Goal: Task Accomplishment & Management: Use online tool/utility

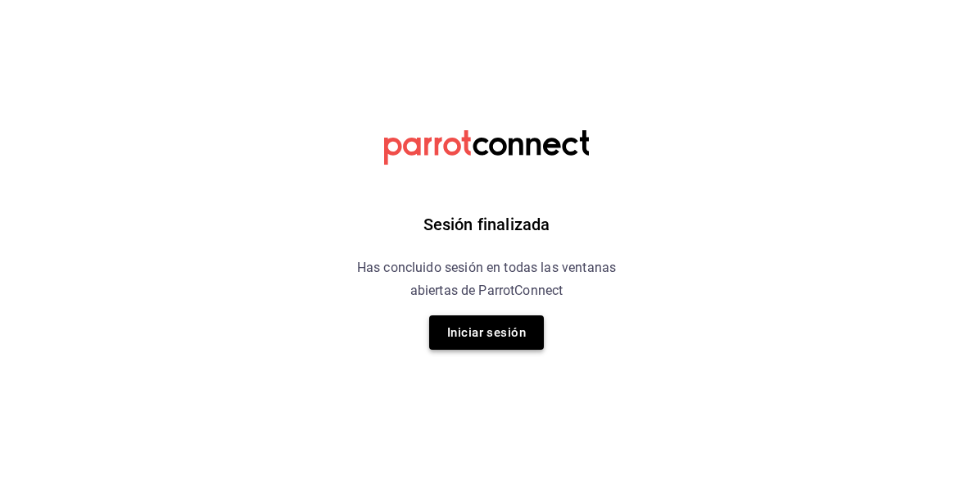
click at [465, 327] on button "Iniciar sesión" at bounding box center [486, 332] width 115 height 34
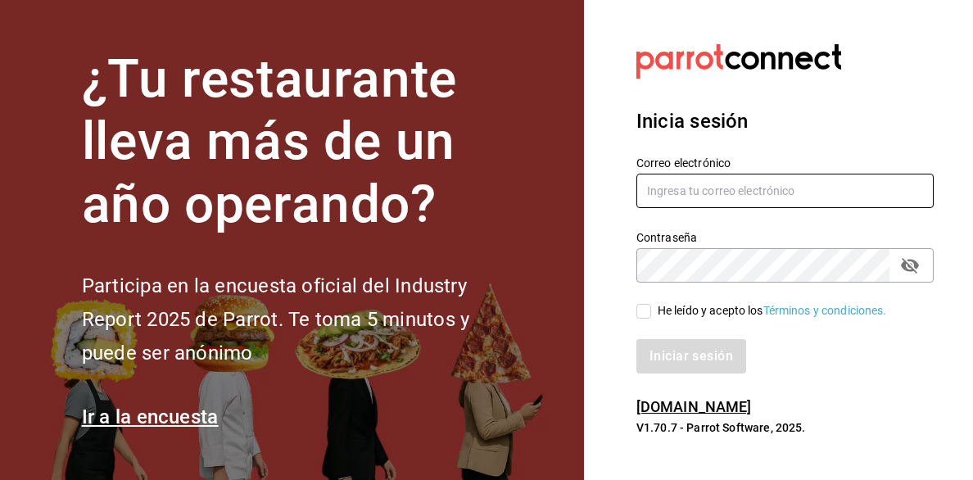
type input "alejandra.gonzalez@grupocosteno.com"
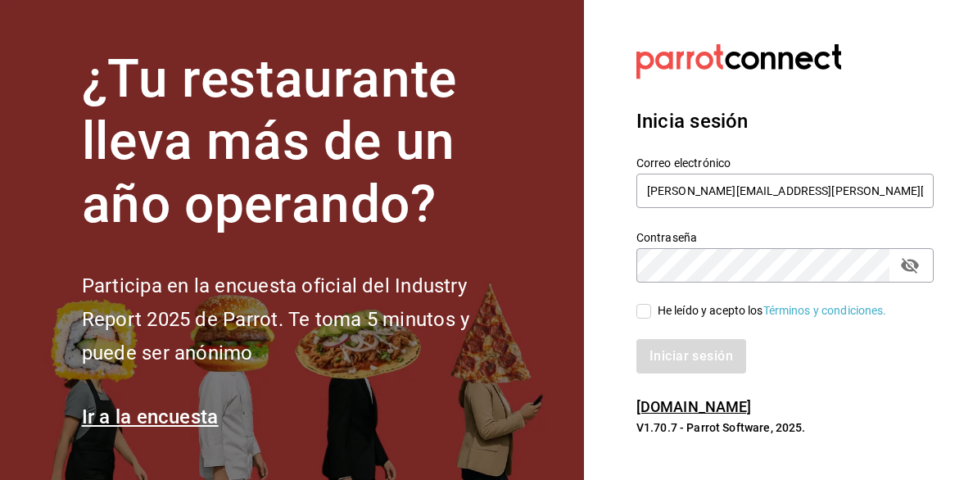
click at [643, 326] on div "Iniciar sesión" at bounding box center [774, 346] width 317 height 54
click at [643, 309] on input "He leído y acepto los Términos y condiciones." at bounding box center [643, 311] width 15 height 15
checkbox input "true"
click at [671, 355] on button "Iniciar sesión" at bounding box center [691, 356] width 111 height 34
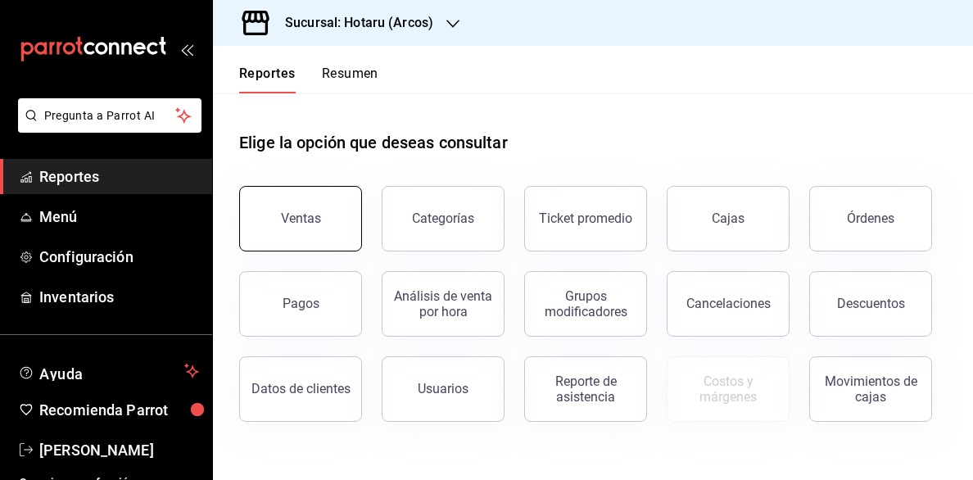
click at [300, 237] on button "Ventas" at bounding box center [300, 218] width 123 height 65
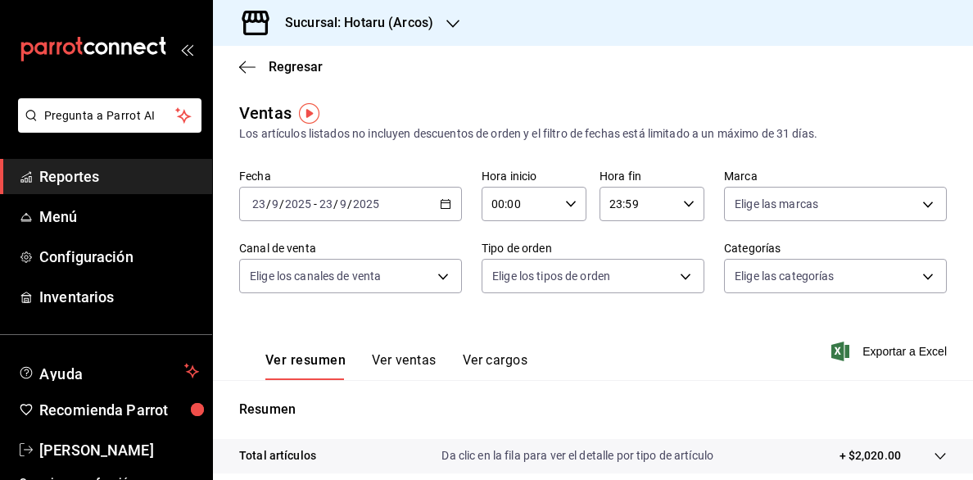
click at [390, 224] on div "Fecha [DATE] [DATE] - [DATE] [DATE] Hora inicio 00:00 Hora inicio Hora fin 23:5…" at bounding box center [592, 241] width 707 height 144
click at [445, 212] on div "[DATE] [DATE] - [DATE] [DATE]" at bounding box center [350, 204] width 223 height 34
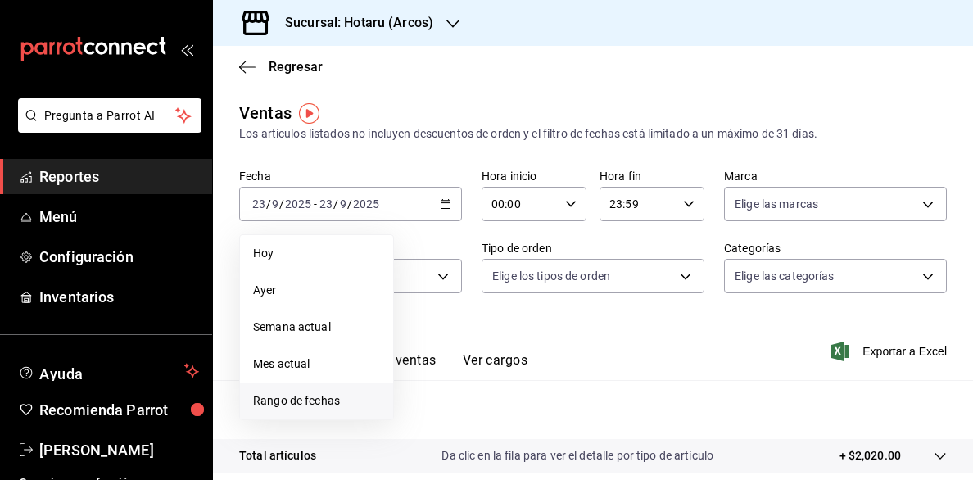
click at [283, 400] on span "Rango de fechas" at bounding box center [316, 400] width 127 height 17
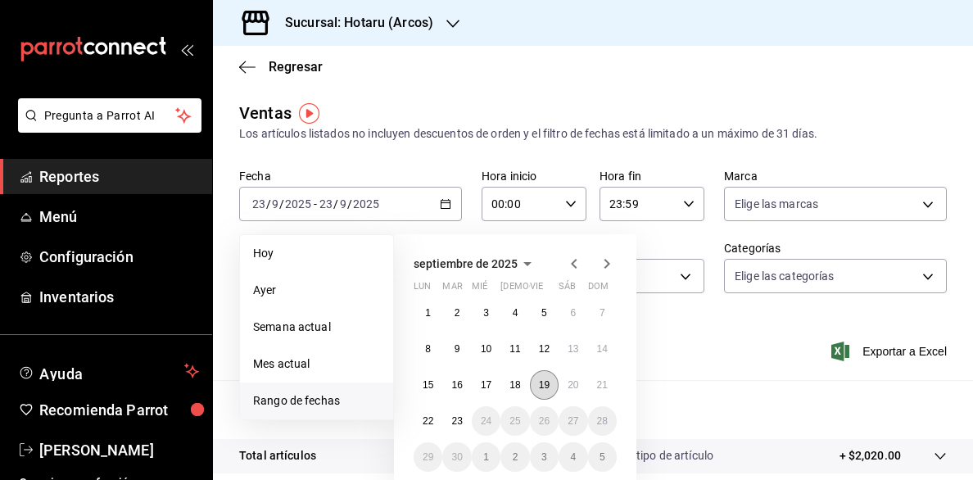
click at [544, 388] on abbr "19" at bounding box center [544, 384] width 11 height 11
drag, startPoint x: 544, startPoint y: 388, endPoint x: 527, endPoint y: 370, distance: 24.3
click at [527, 370] on div "1 2 3 4 5 6 7 8 9 10 11 12 13 14 15 16 17 18 19 20 21 22 23 24 25 26 27 28 29 3…" at bounding box center [514, 385] width 203 height 174
click at [540, 382] on abbr "19" at bounding box center [544, 384] width 11 height 11
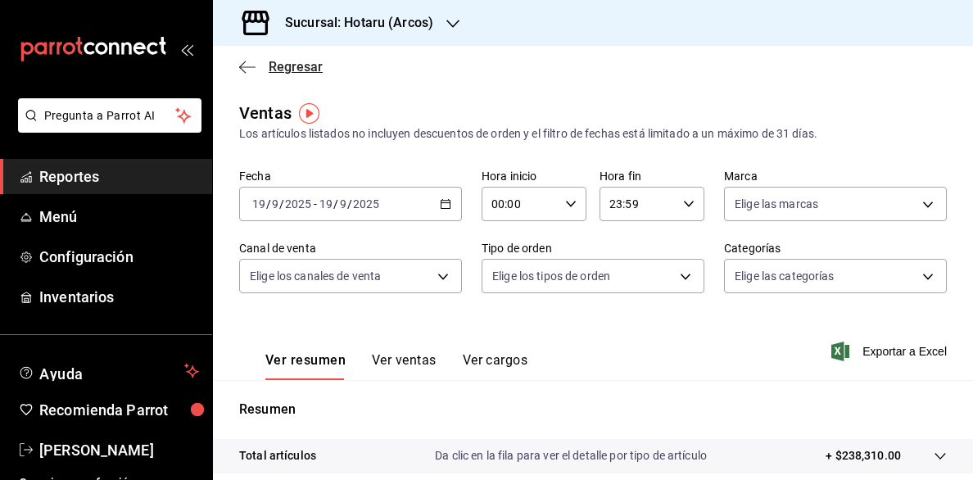
click at [244, 68] on icon "button" at bounding box center [247, 67] width 16 height 15
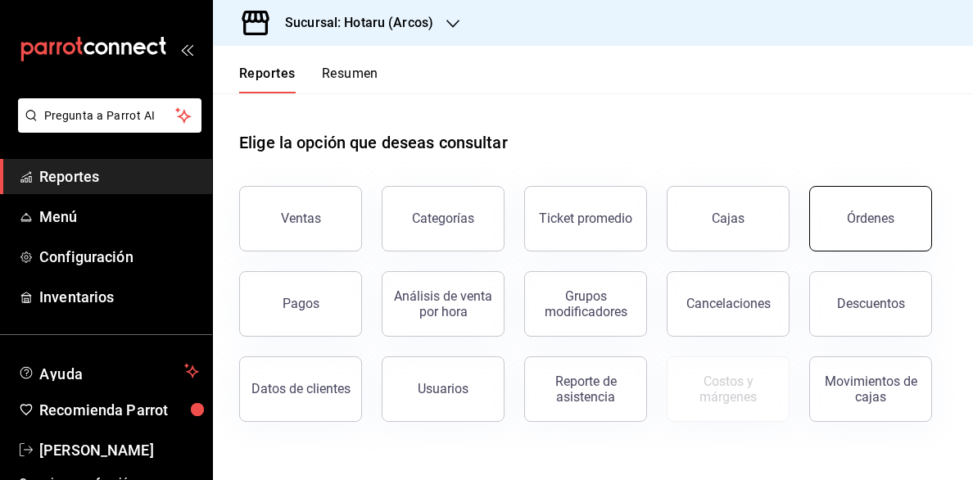
click at [894, 220] on button "Órdenes" at bounding box center [870, 218] width 123 height 65
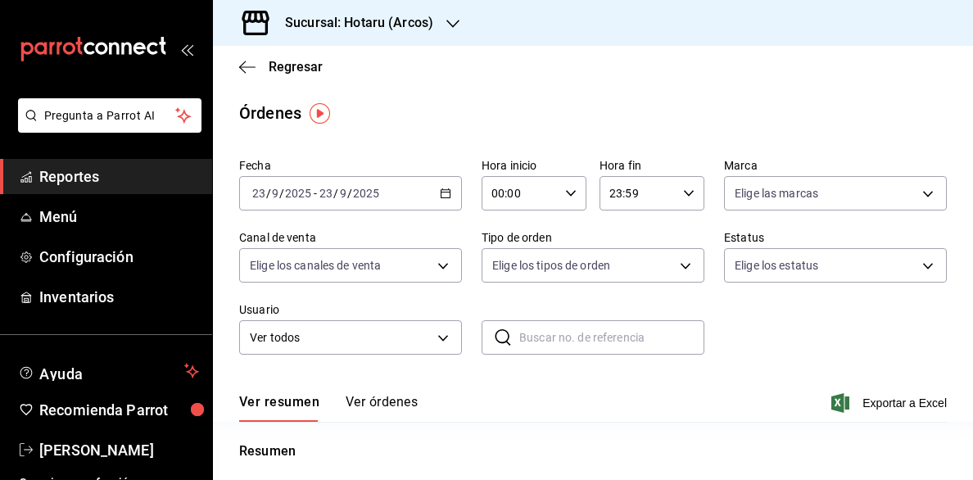
click at [429, 197] on div "[DATE] [DATE] - [DATE] [DATE]" at bounding box center [350, 193] width 223 height 34
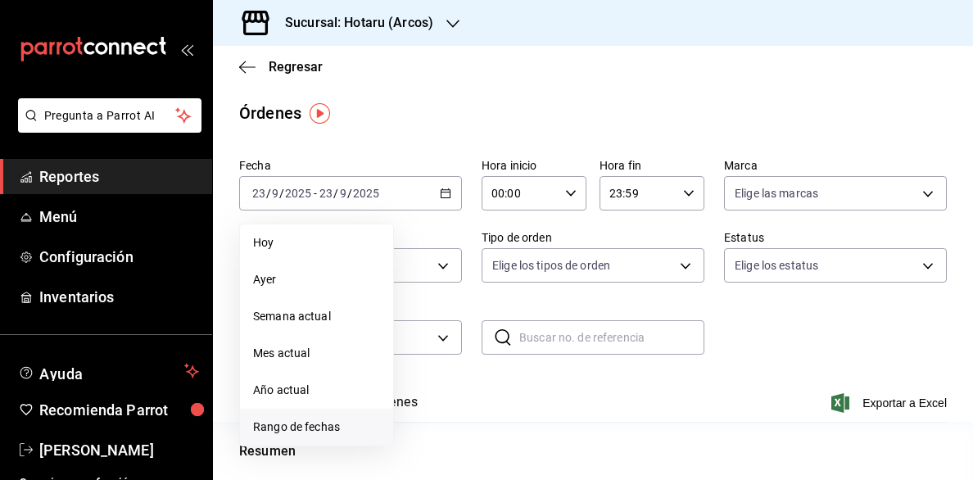
click at [301, 422] on span "Rango de fechas" at bounding box center [316, 426] width 127 height 17
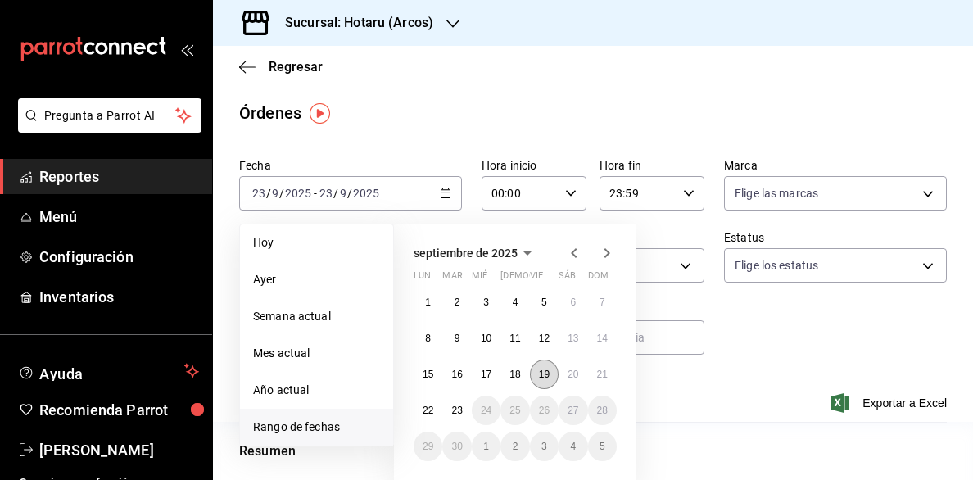
click at [536, 382] on button "19" at bounding box center [544, 373] width 29 height 29
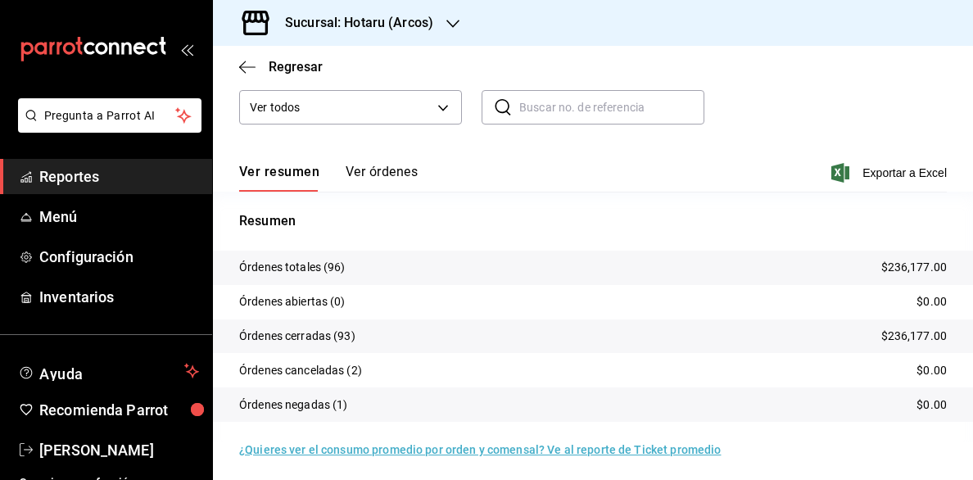
scroll to position [232, 0]
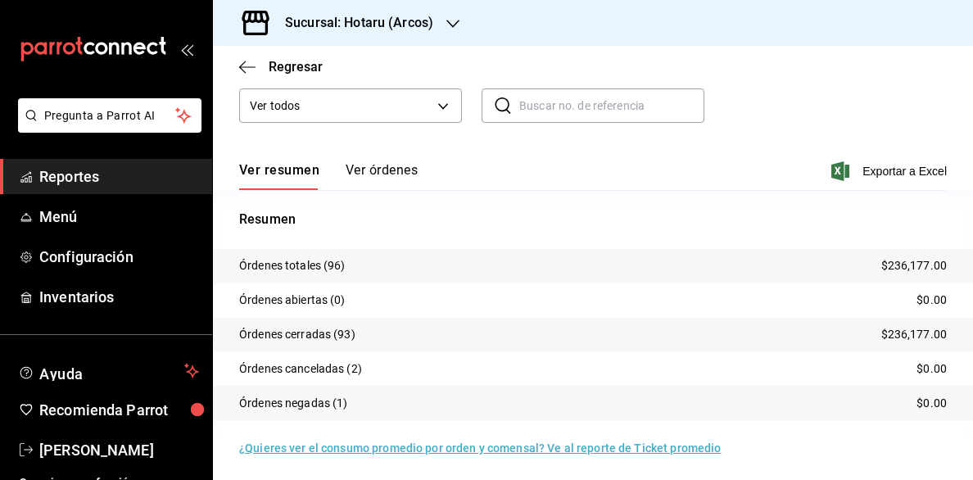
click at [384, 181] on button "Ver órdenes" at bounding box center [381, 176] width 72 height 28
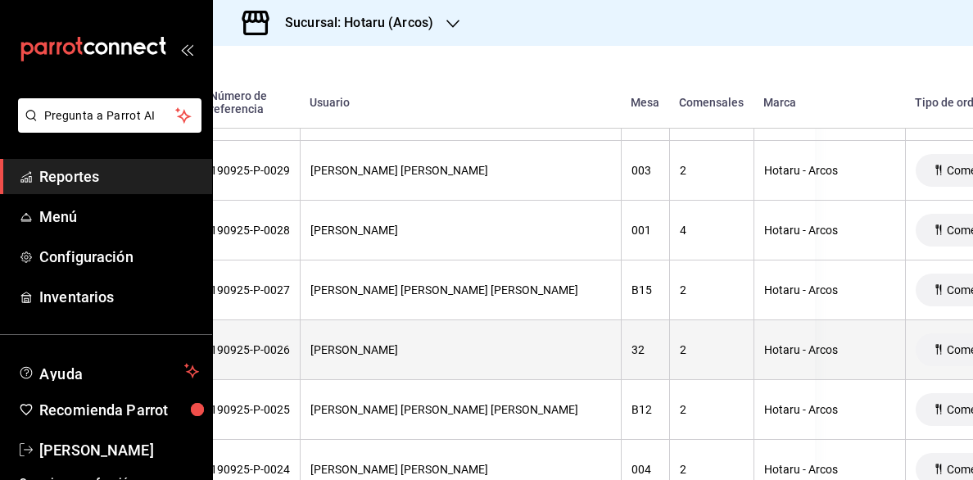
scroll to position [3471, 0]
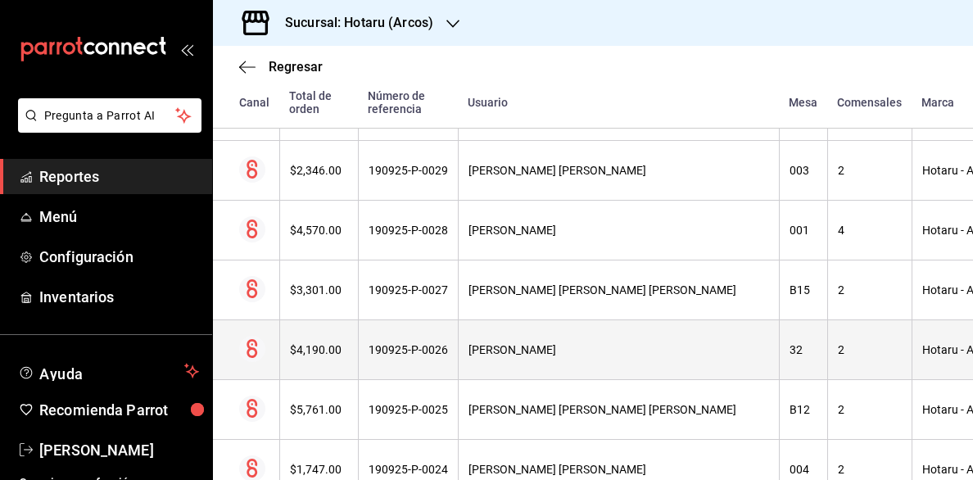
click at [324, 343] on div "$4,190.00" at bounding box center [319, 349] width 58 height 13
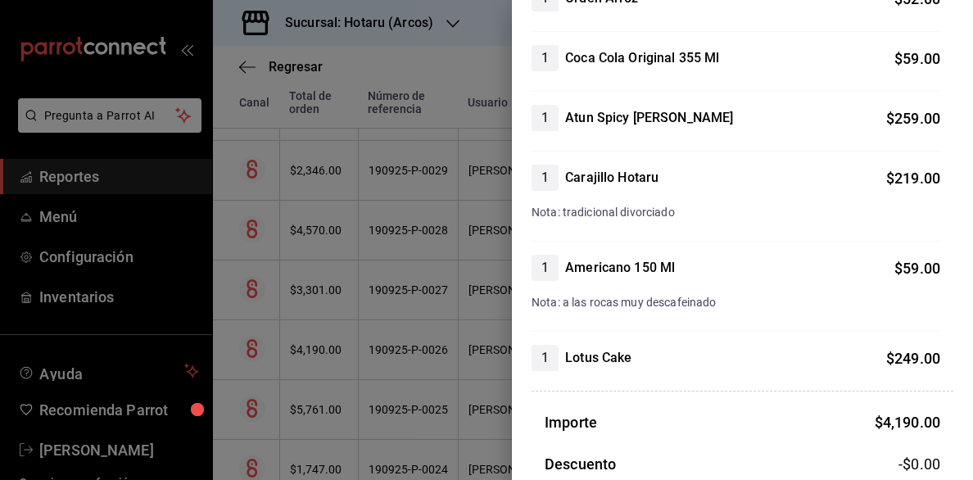
scroll to position [2090, 0]
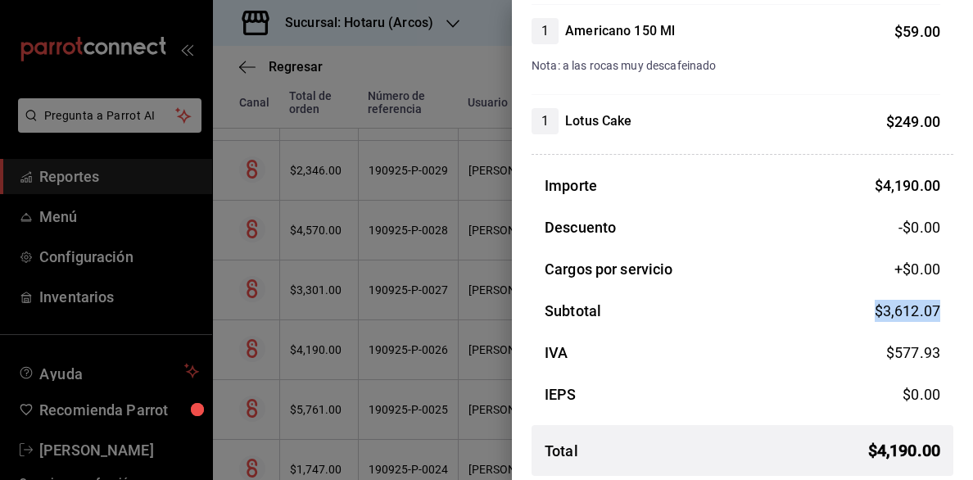
drag, startPoint x: 863, startPoint y: 306, endPoint x: 969, endPoint y: 302, distance: 106.5
click at [969, 302] on div "#190925-P-0026 [PERSON_NAME] Aqui Cerrada Detalle de la orden 1 Agua Panna 750M…" at bounding box center [742, 240] width 461 height 480
drag, startPoint x: 969, startPoint y: 302, endPoint x: 914, endPoint y: 302, distance: 55.7
copy span "$ 3,612.07"
